Goal: Task Accomplishment & Management: Manage account settings

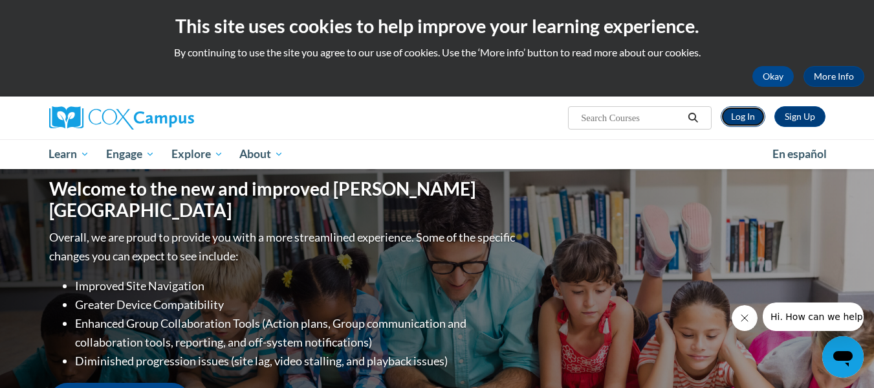
click at [738, 115] on link "Log In" at bounding box center [743, 116] width 45 height 21
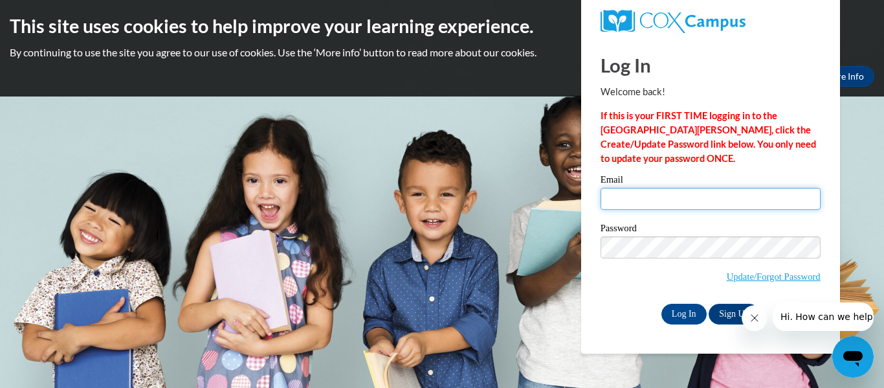
click at [704, 204] on input "Email" at bounding box center [711, 199] width 220 height 22
type input "lia@thinkingcap.com"
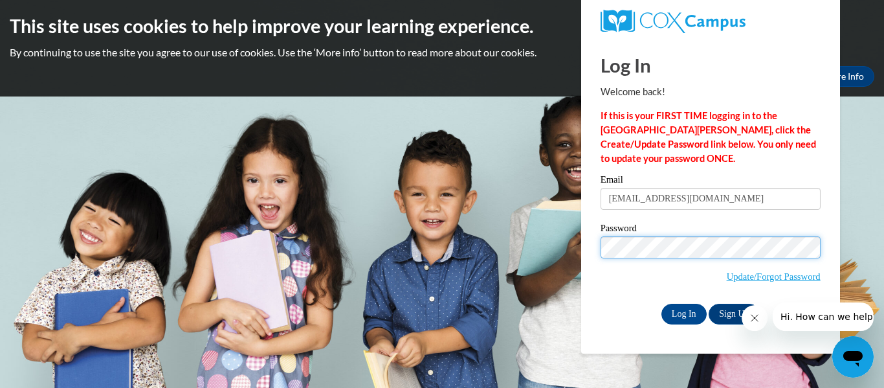
click at [661, 303] on input "Log In" at bounding box center [683, 313] width 45 height 21
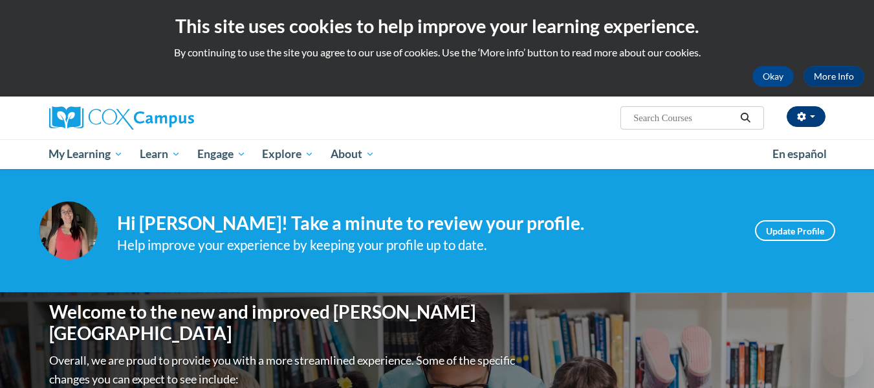
click at [804, 120] on icon "button" at bounding box center [801, 116] width 9 height 9
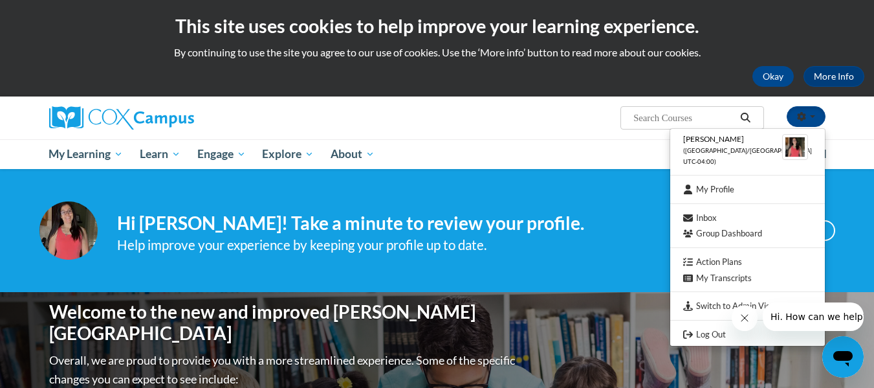
click at [762, 305] on div at bounding box center [798, 316] width 132 height 28
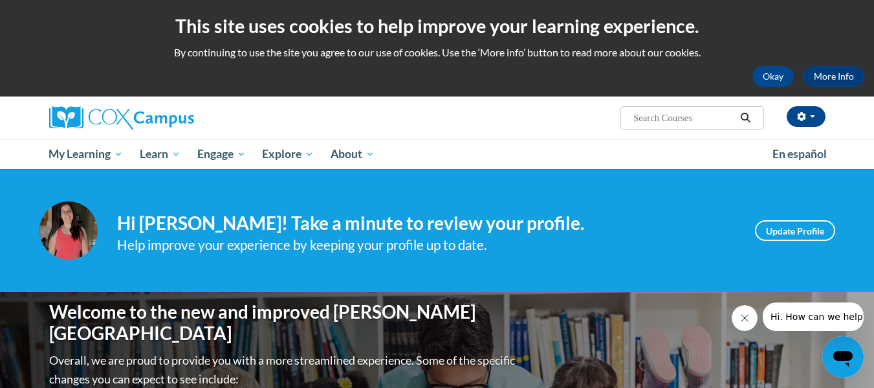
click at [745, 311] on button "Close message from company" at bounding box center [744, 318] width 26 height 26
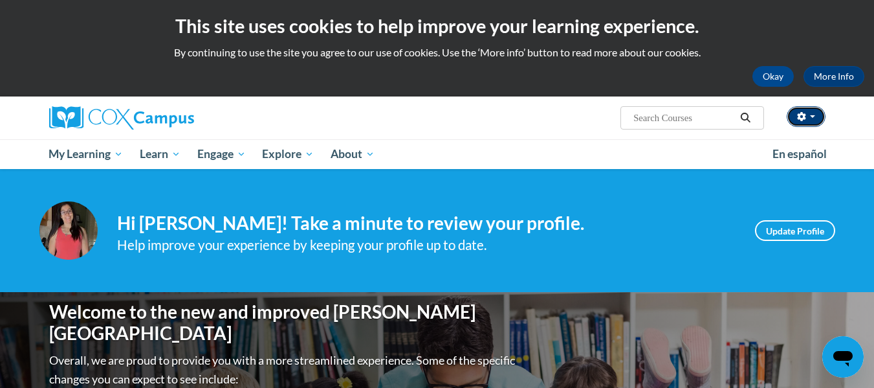
click at [812, 118] on button "button" at bounding box center [806, 116] width 39 height 21
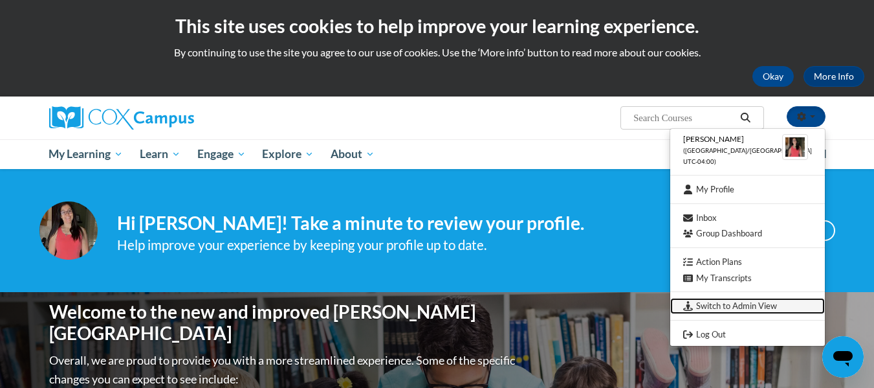
click at [749, 300] on link "Switch to Admin View" at bounding box center [747, 306] width 155 height 16
